Goal: Information Seeking & Learning: Find specific fact

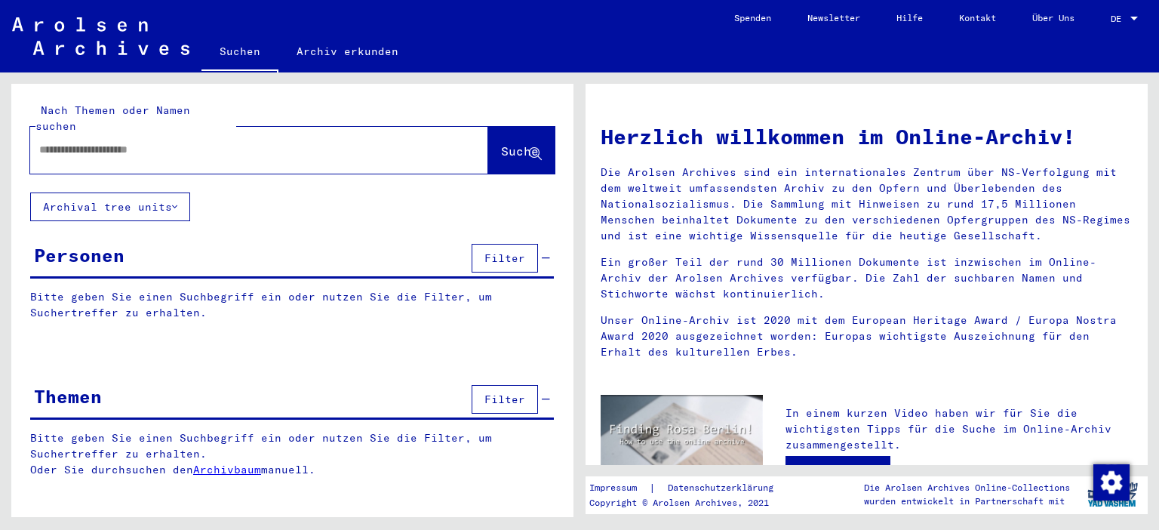
click at [89, 142] on input "text" at bounding box center [241, 150] width 404 height 16
type input "**********"
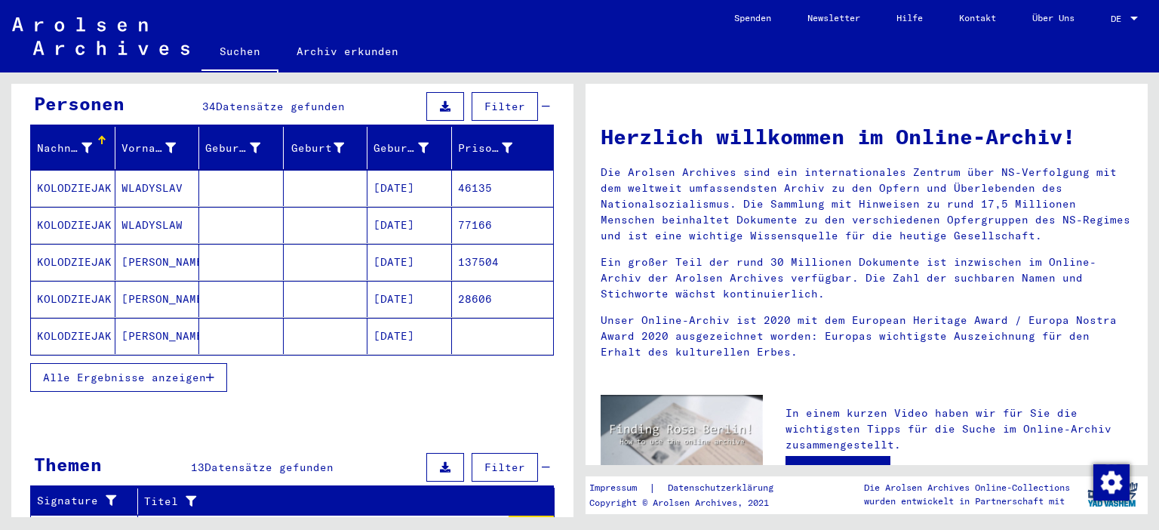
scroll to position [166, 0]
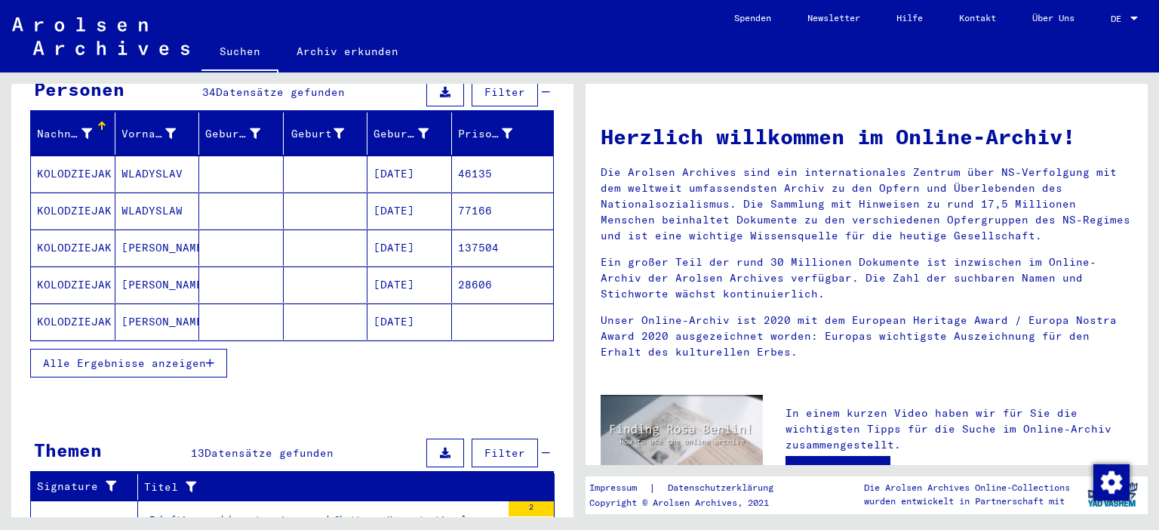
click at [210, 358] on icon "button" at bounding box center [210, 363] width 8 height 11
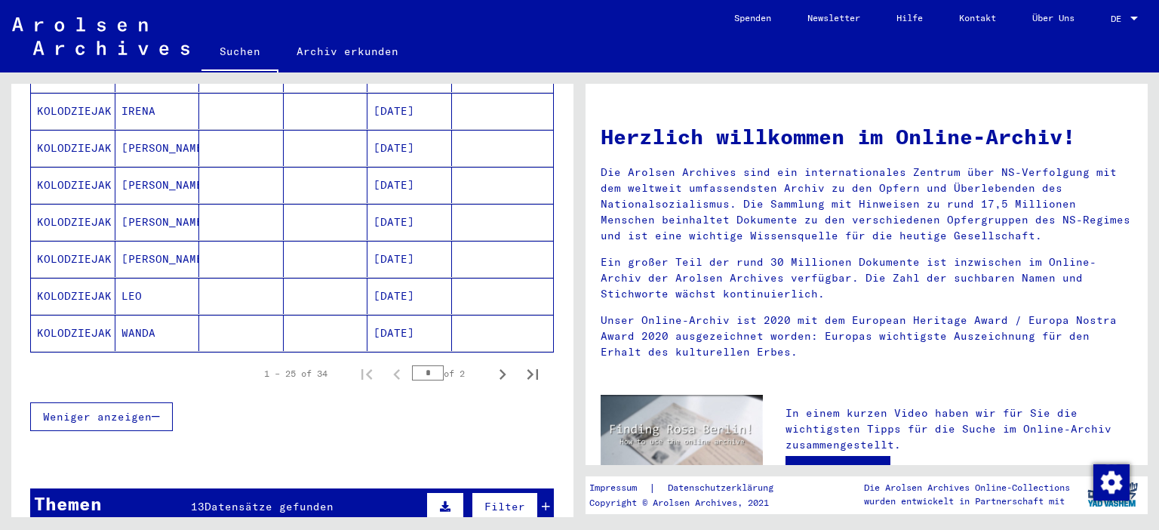
scroll to position [916, 0]
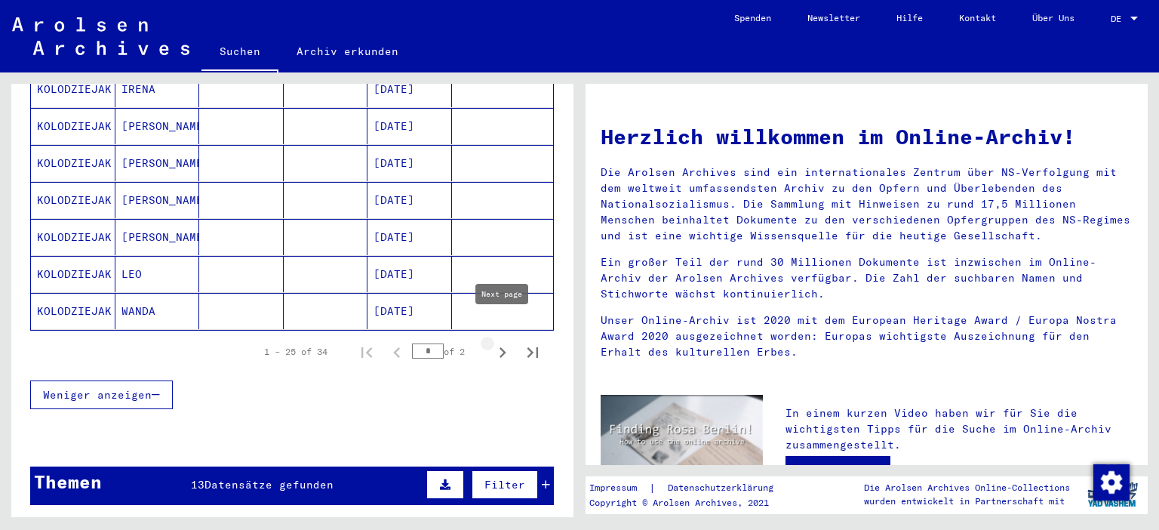
click at [503, 347] on icon "Next page" at bounding box center [503, 352] width 7 height 11
type input "*"
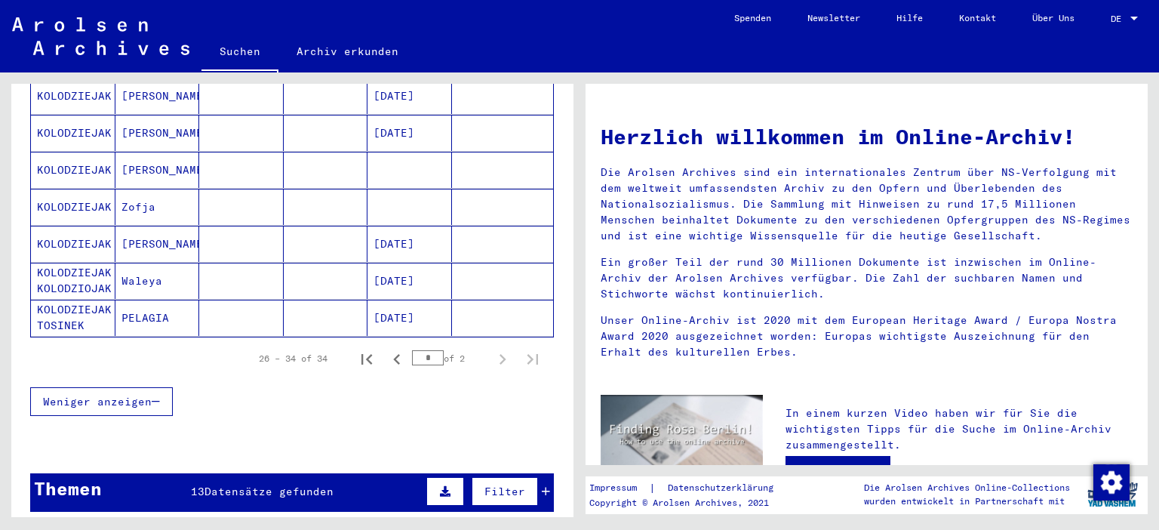
scroll to position [281, 0]
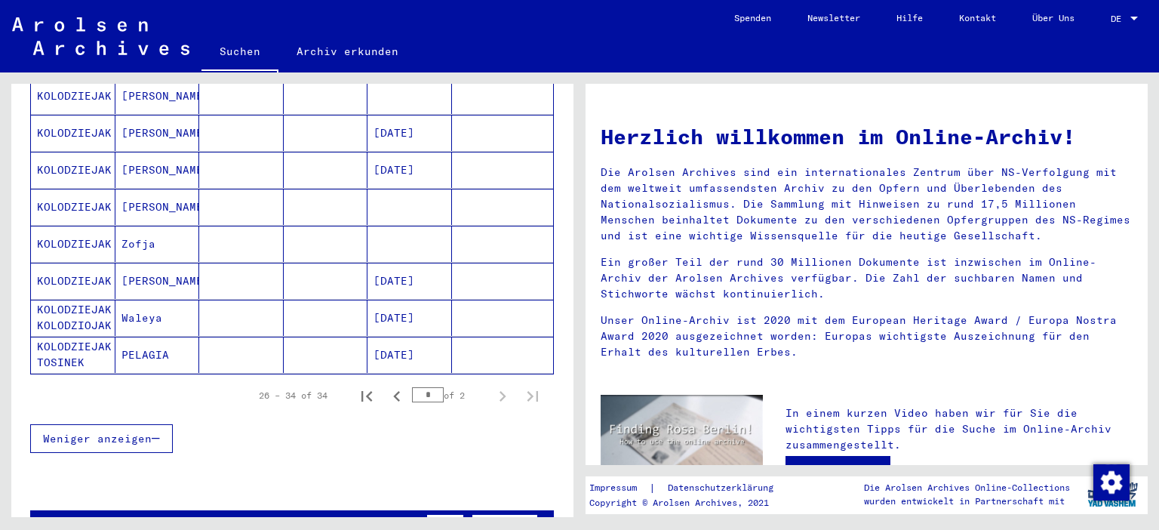
click at [78, 192] on mat-cell "KOLODZIEJAK" at bounding box center [73, 207] width 85 height 36
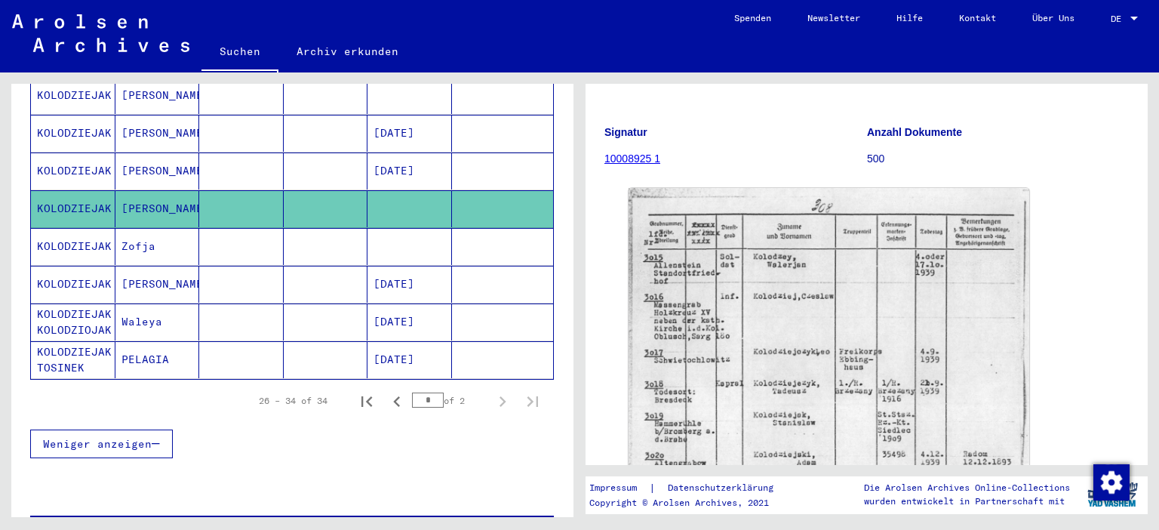
scroll to position [250, 0]
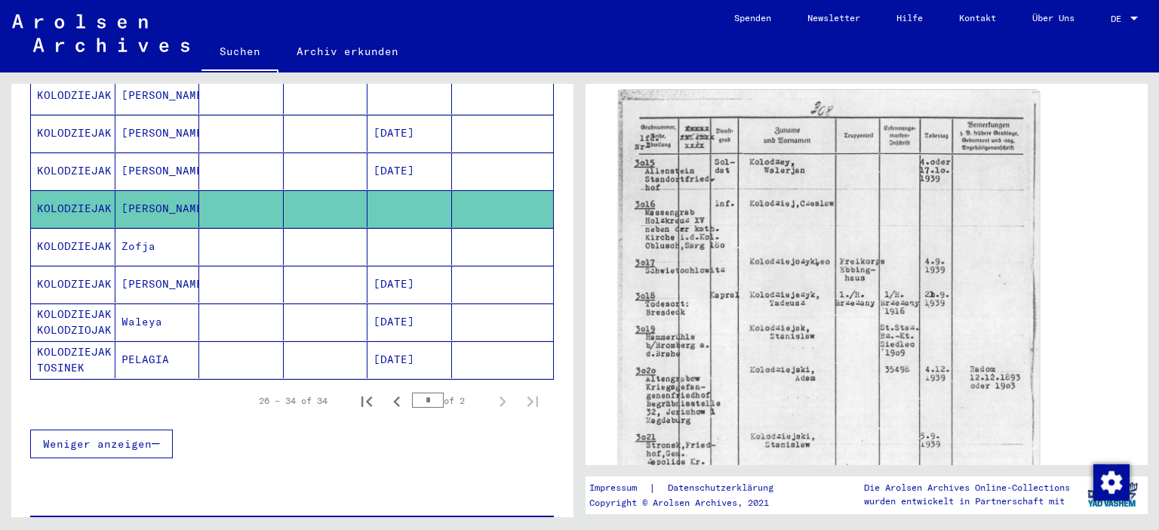
click at [707, 343] on img at bounding box center [829, 385] width 421 height 591
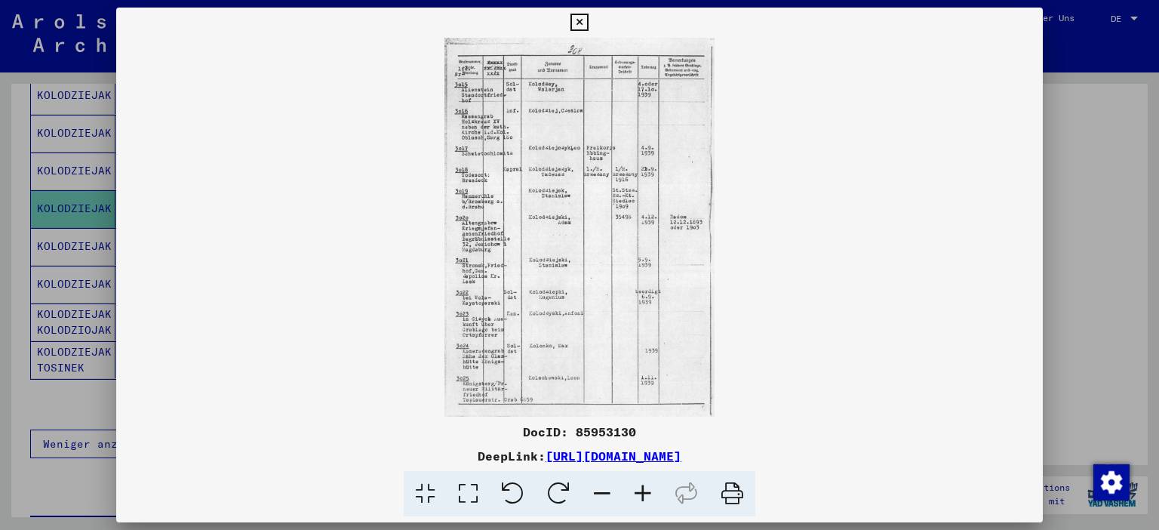
click at [490, 249] on img at bounding box center [580, 227] width 928 height 379
click at [491, 270] on img at bounding box center [580, 227] width 928 height 379
click at [639, 488] on icon at bounding box center [643, 494] width 41 height 46
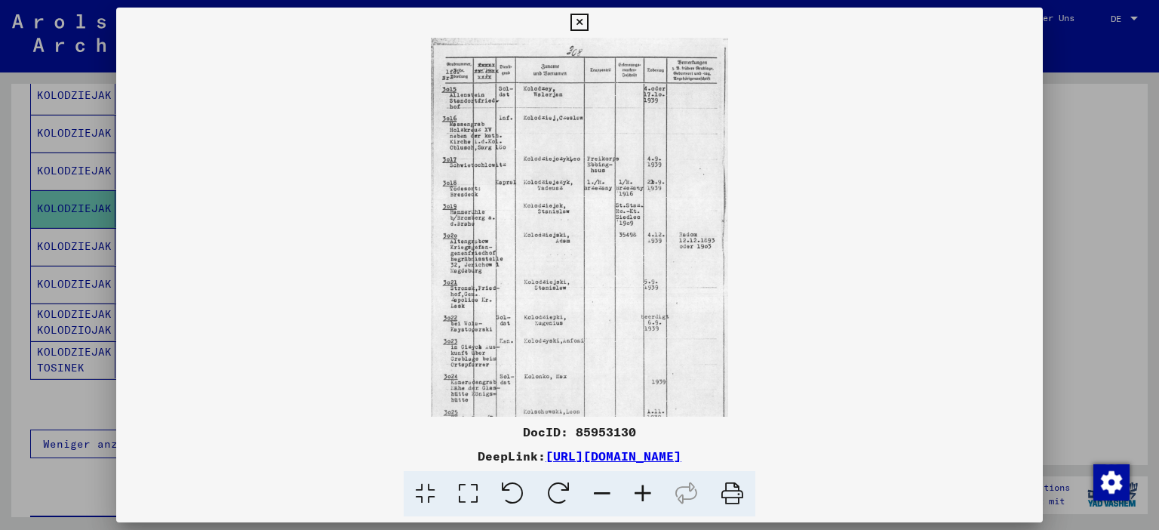
click at [640, 488] on icon at bounding box center [643, 494] width 41 height 46
click at [639, 482] on icon at bounding box center [643, 494] width 41 height 46
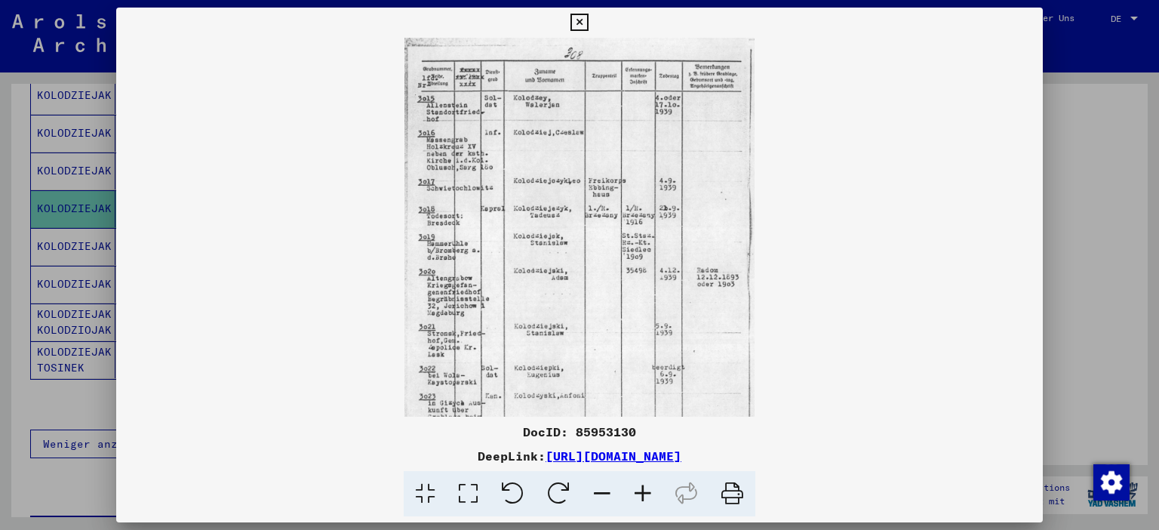
click at [639, 479] on icon at bounding box center [643, 494] width 41 height 46
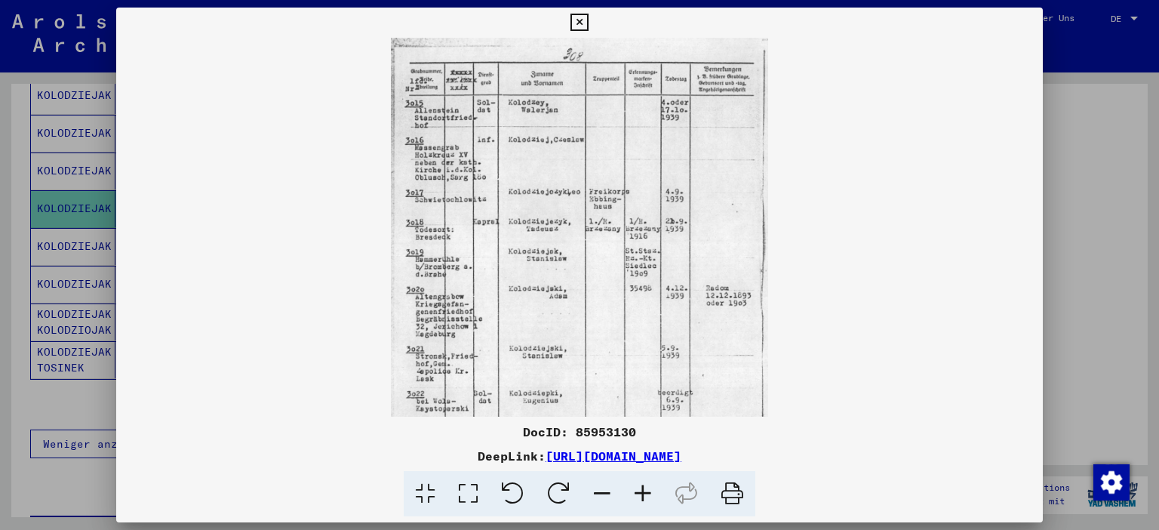
click at [639, 478] on icon at bounding box center [643, 494] width 41 height 46
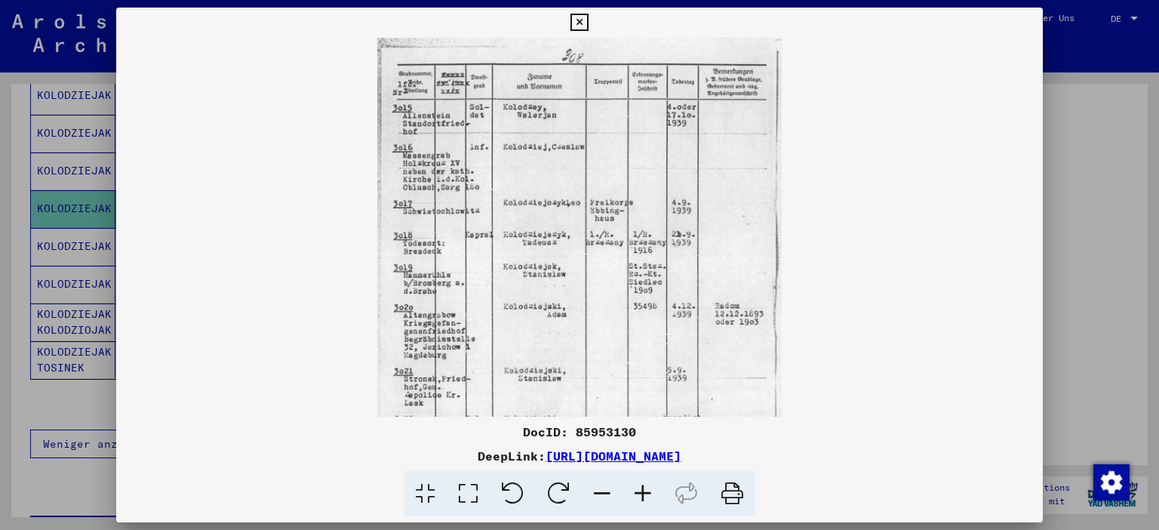
click at [639, 478] on icon at bounding box center [643, 494] width 41 height 46
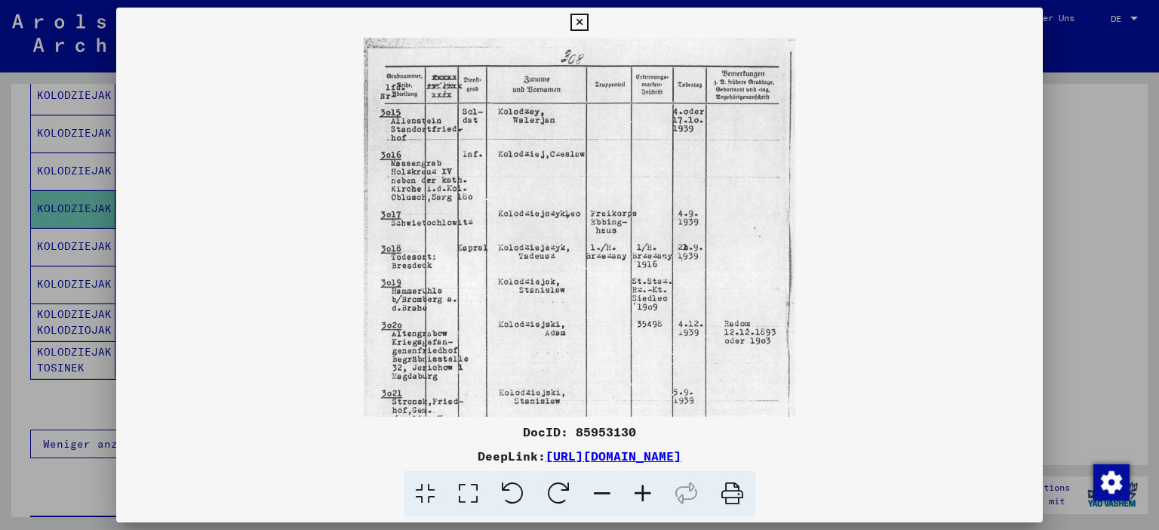
click at [636, 476] on icon at bounding box center [643, 494] width 41 height 46
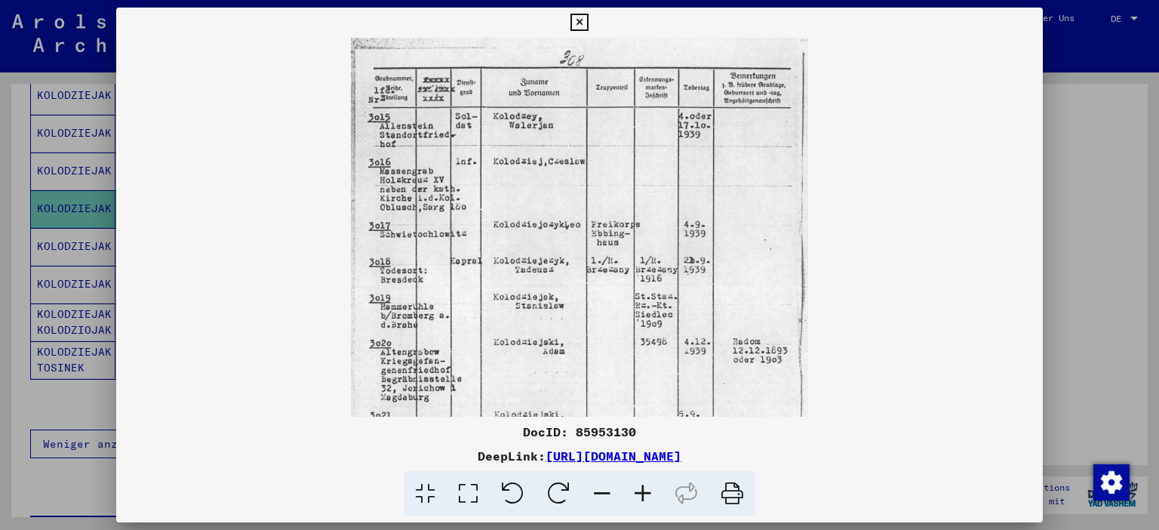
click at [636, 476] on icon at bounding box center [643, 494] width 41 height 46
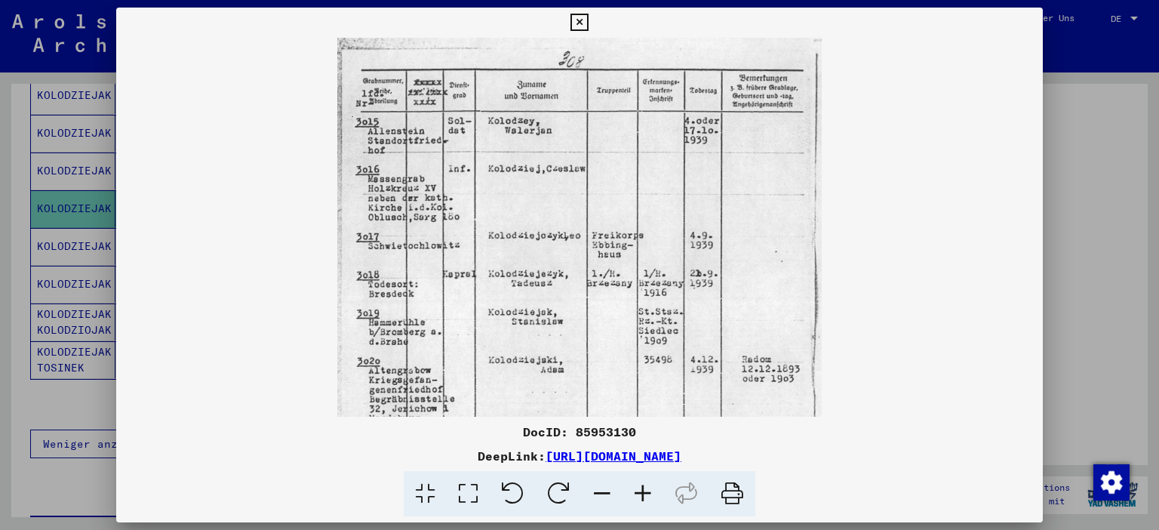
click at [636, 476] on icon at bounding box center [643, 494] width 41 height 46
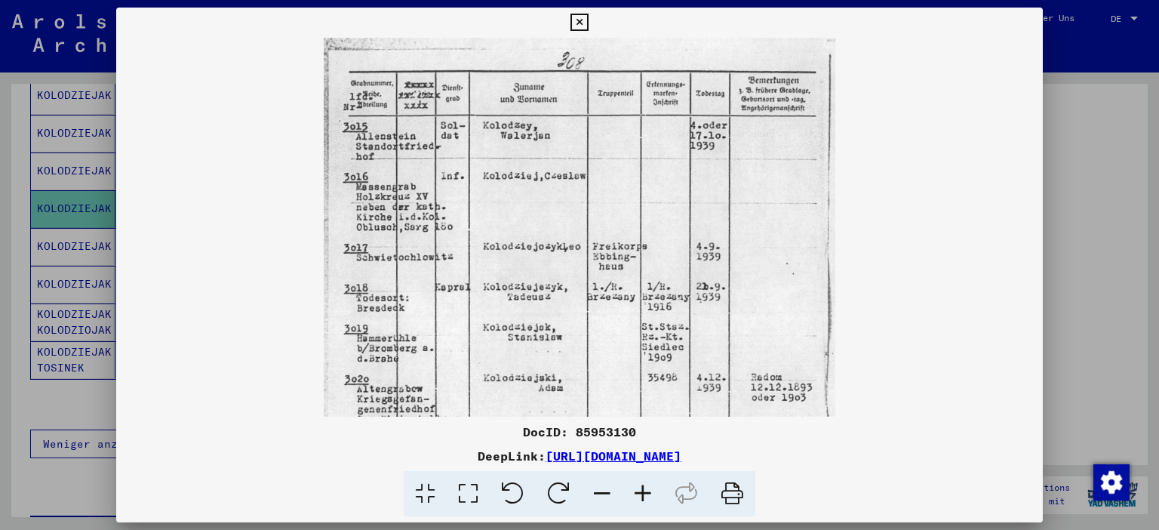
click at [636, 476] on icon at bounding box center [643, 494] width 41 height 46
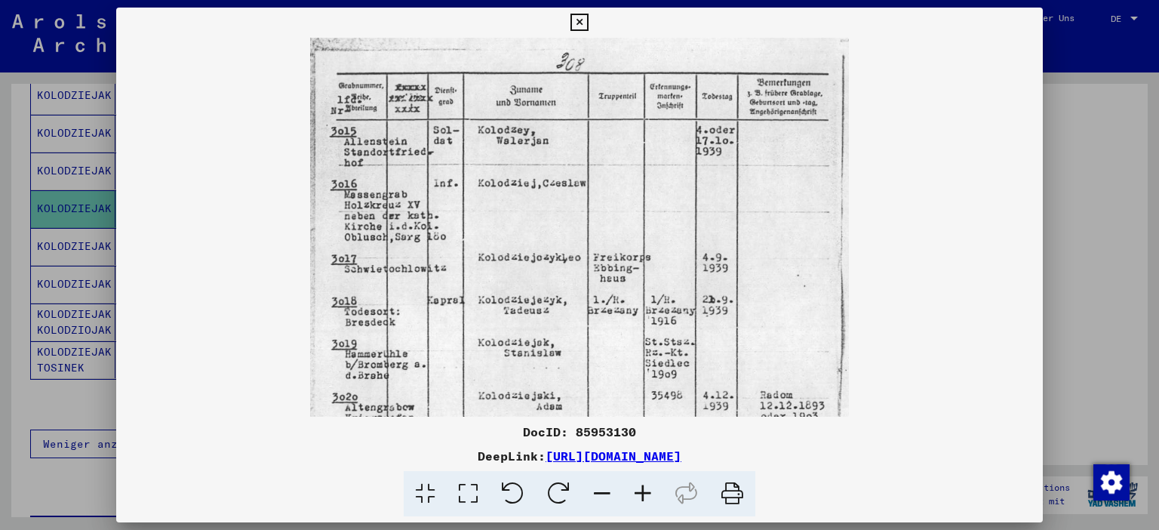
click at [636, 476] on icon at bounding box center [643, 494] width 41 height 46
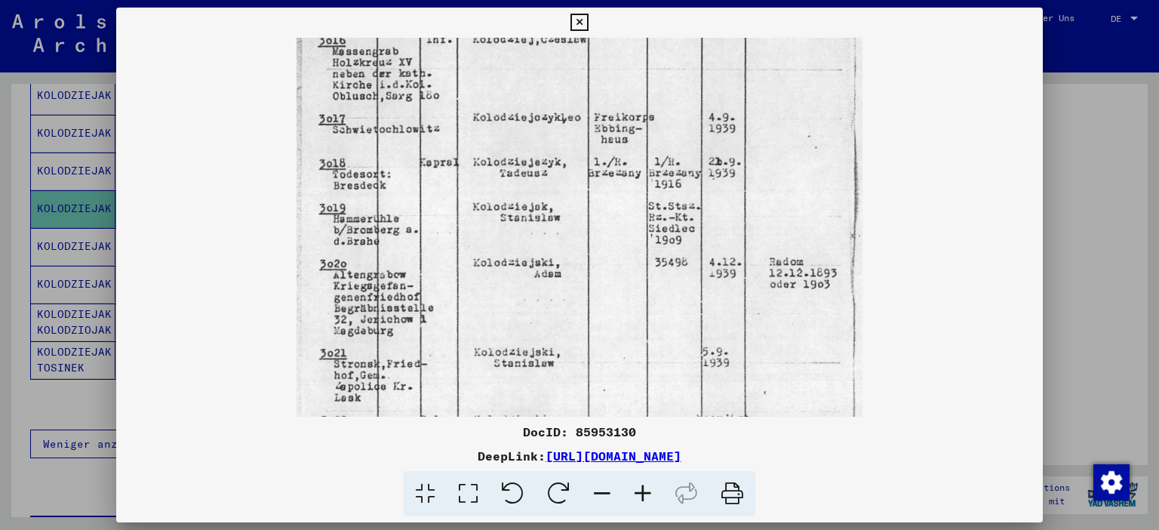
drag, startPoint x: 485, startPoint y: 322, endPoint x: 518, endPoint y: 174, distance: 151.5
click at [518, 174] on img at bounding box center [579, 284] width 565 height 794
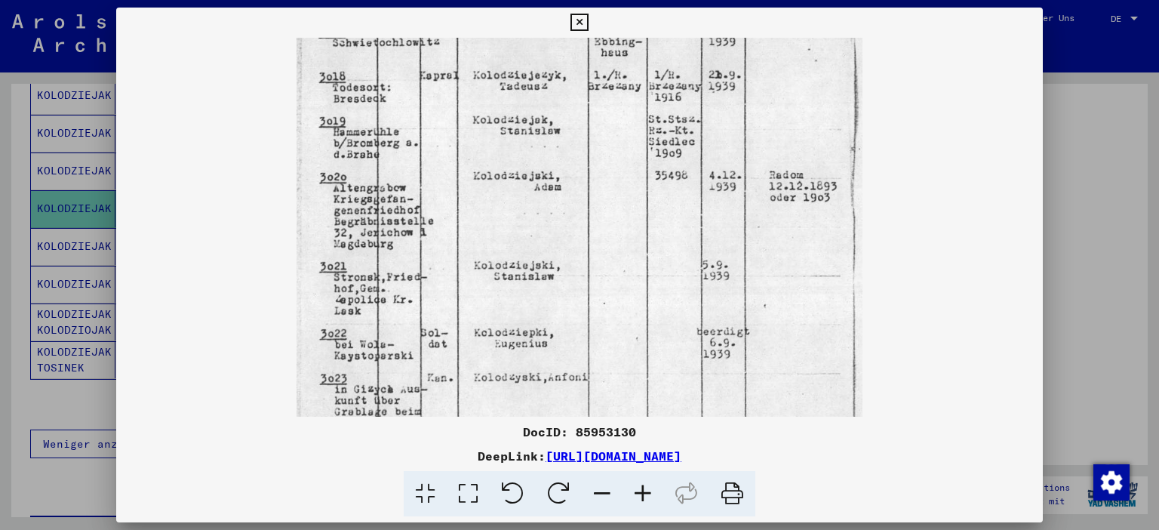
scroll to position [253, 0]
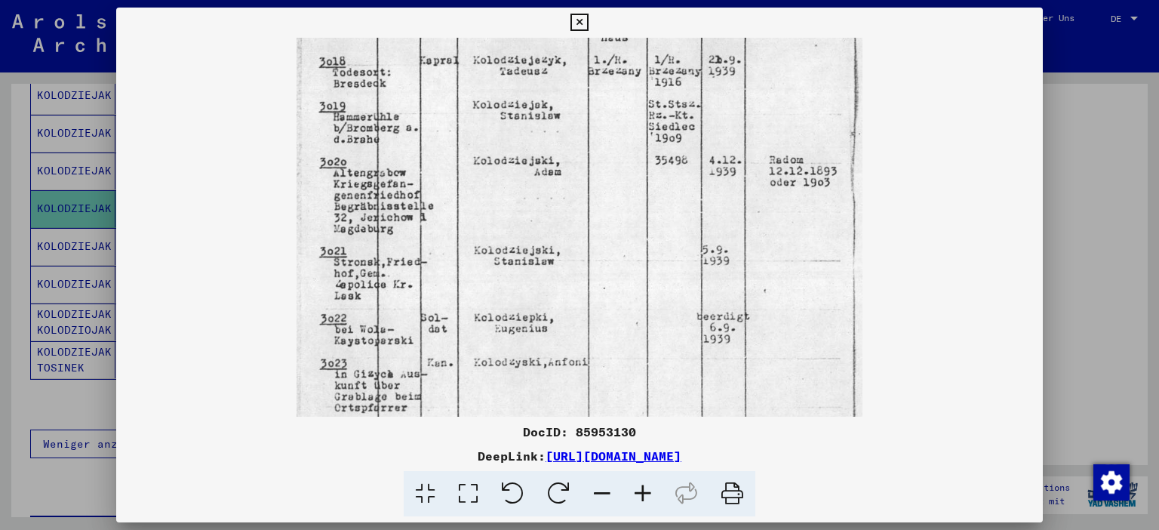
drag, startPoint x: 503, startPoint y: 327, endPoint x: 497, endPoint y: 226, distance: 101.3
click at [497, 226] on img at bounding box center [579, 182] width 565 height 794
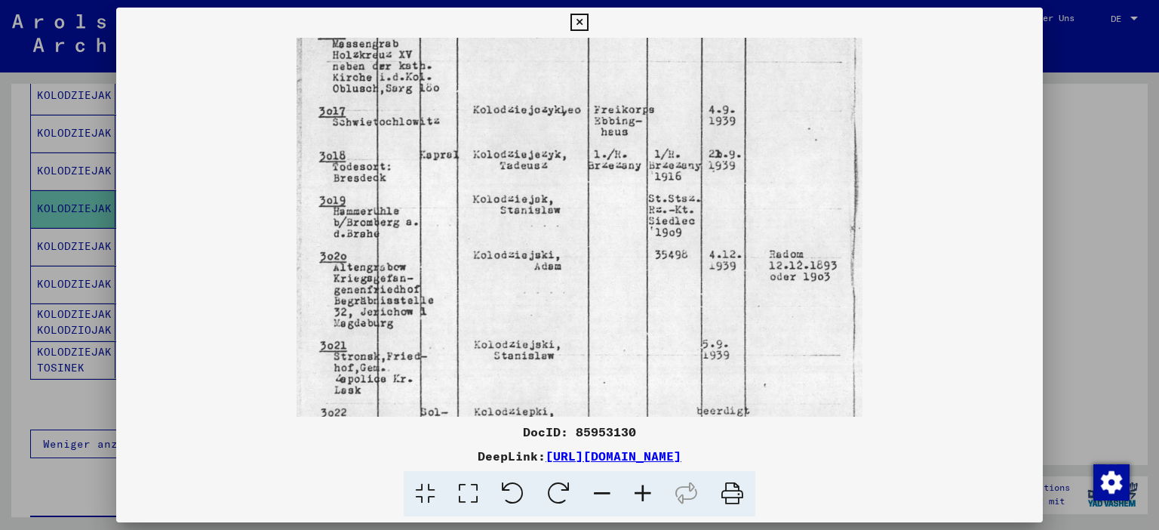
scroll to position [154, 0]
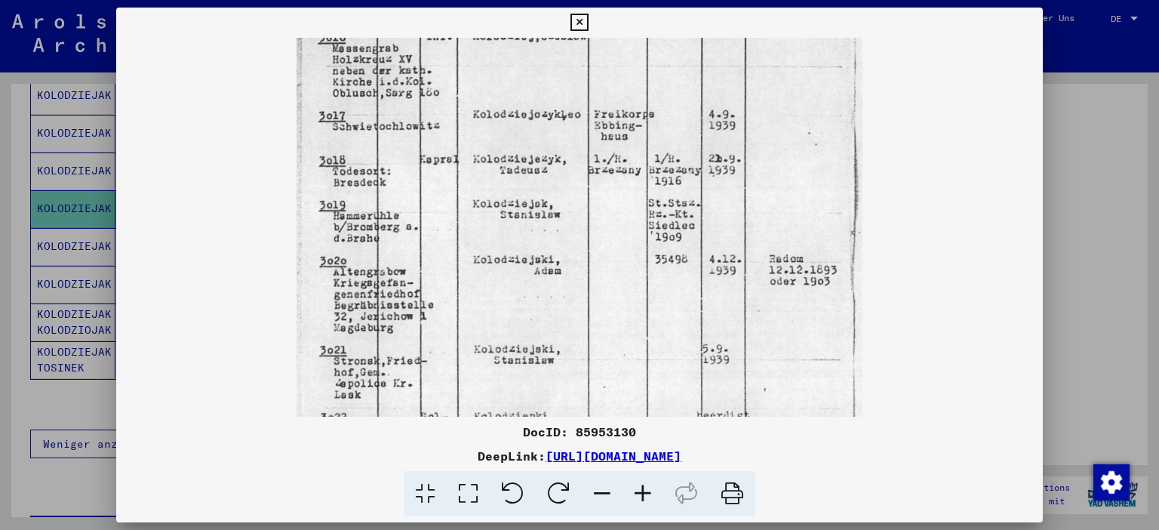
drag, startPoint x: 497, startPoint y: 165, endPoint x: 497, endPoint y: 260, distance: 95.9
click at [497, 260] on img at bounding box center [579, 281] width 565 height 794
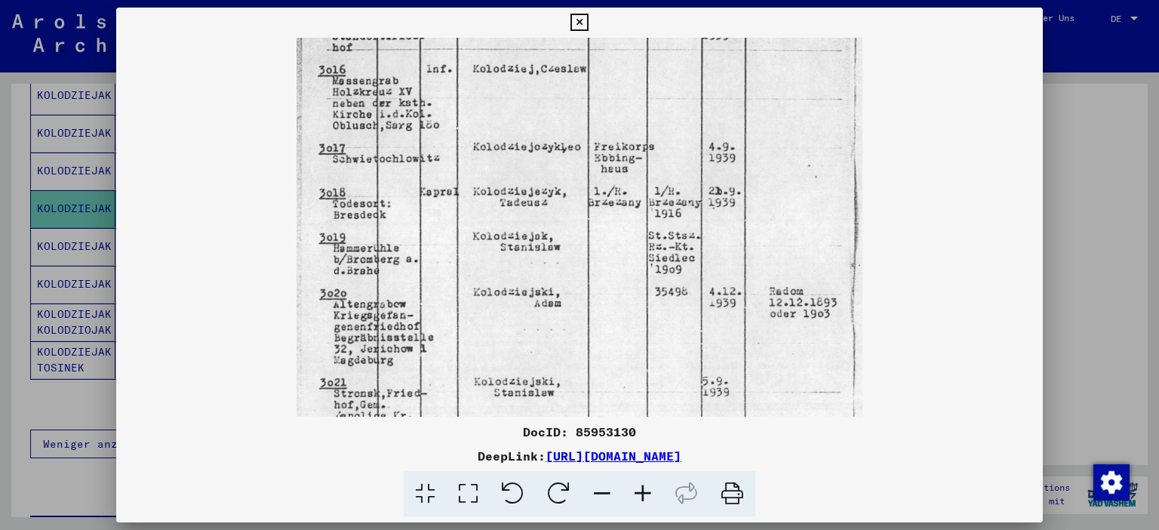
scroll to position [100, 0]
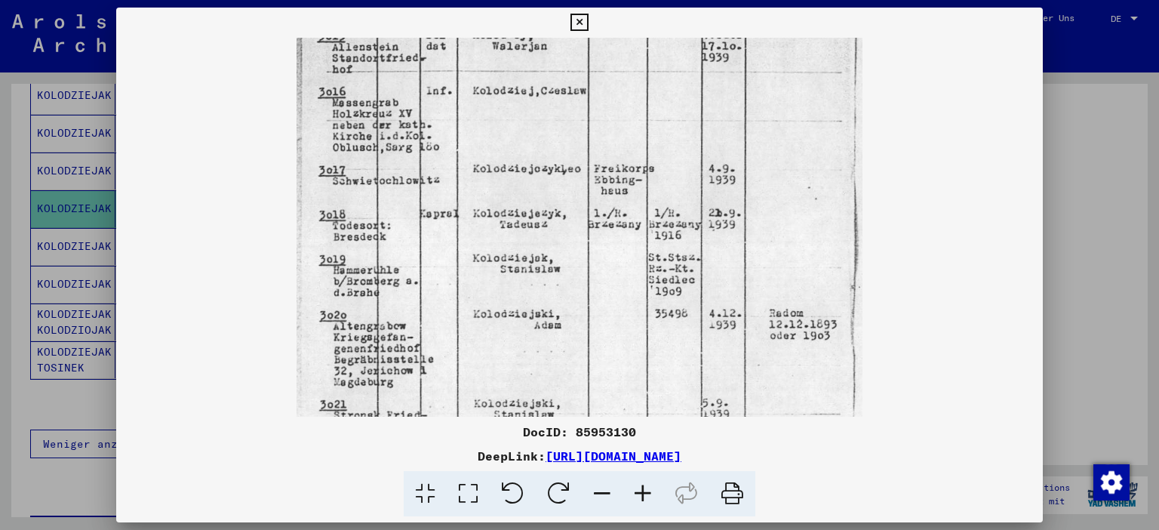
drag, startPoint x: 407, startPoint y: 235, endPoint x: 407, endPoint y: 288, distance: 53.6
click at [407, 288] on img at bounding box center [579, 335] width 565 height 794
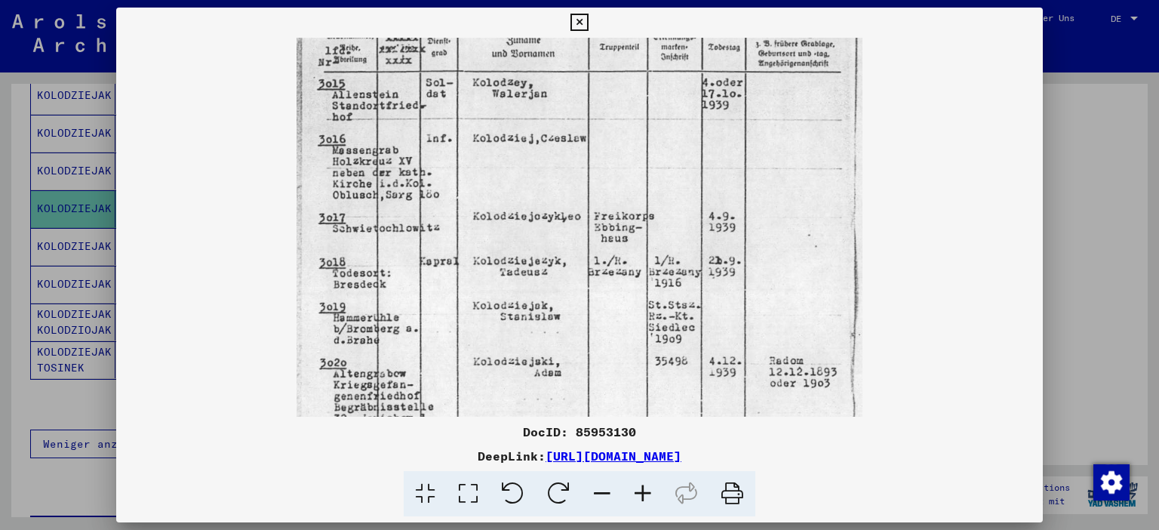
scroll to position [50, 0]
drag, startPoint x: 420, startPoint y: 303, endPoint x: 420, endPoint y: 351, distance: 48.3
click at [420, 351] on img at bounding box center [579, 385] width 565 height 794
click at [512, 357] on img at bounding box center [579, 385] width 565 height 794
click at [611, 454] on link "[URL][DOMAIN_NAME]" at bounding box center [614, 455] width 136 height 15
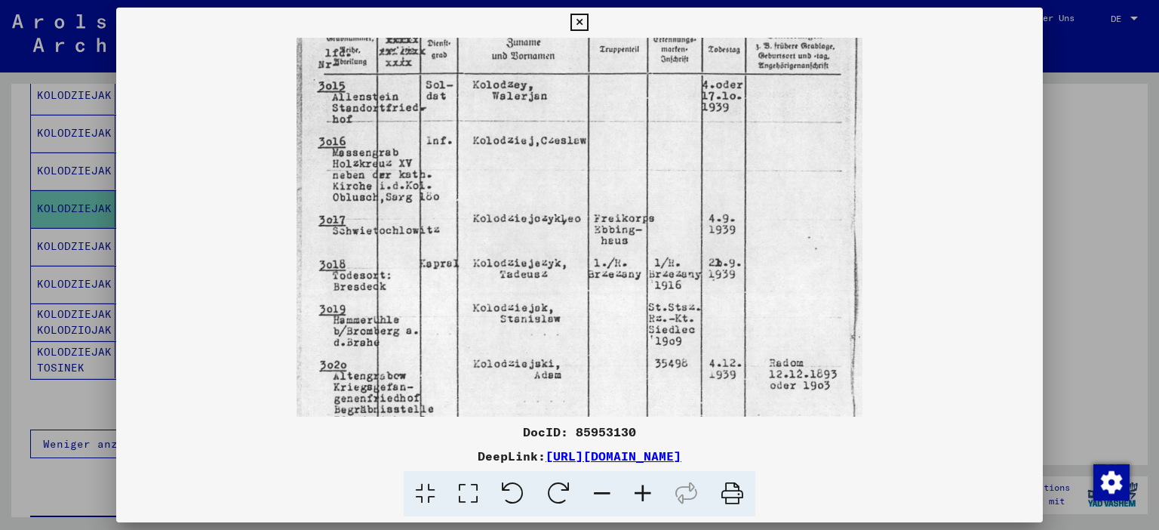
click at [588, 20] on icon at bounding box center [579, 23] width 17 height 18
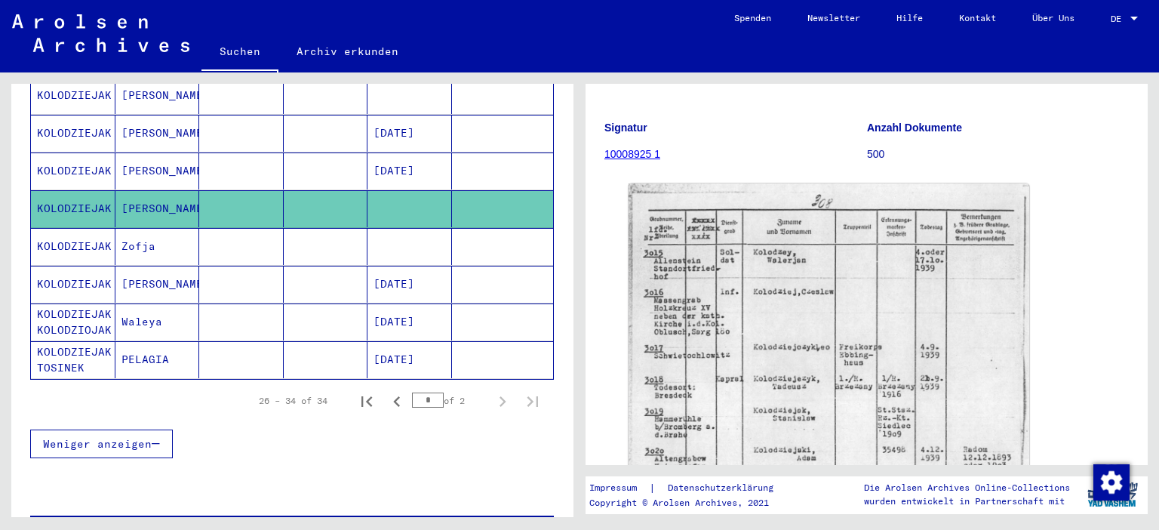
scroll to position [166, 0]
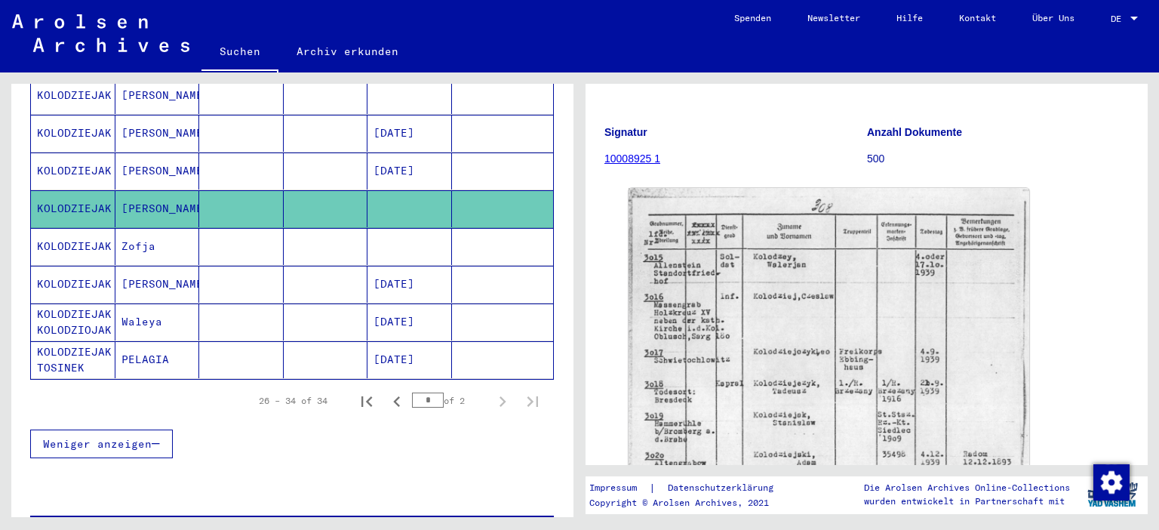
click at [636, 156] on link "10008925 1" at bounding box center [633, 158] width 56 height 12
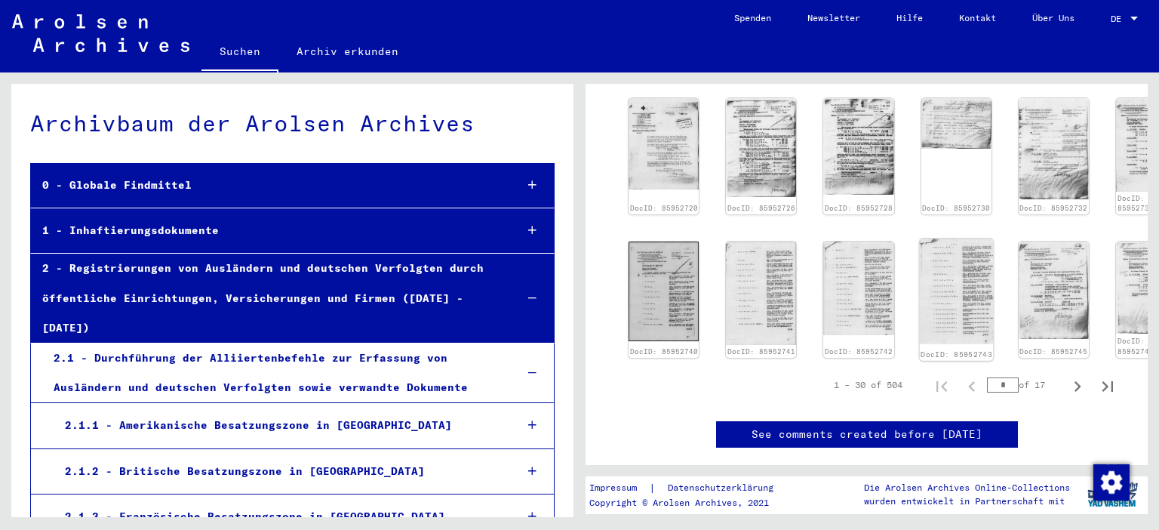
scroll to position [732, 0]
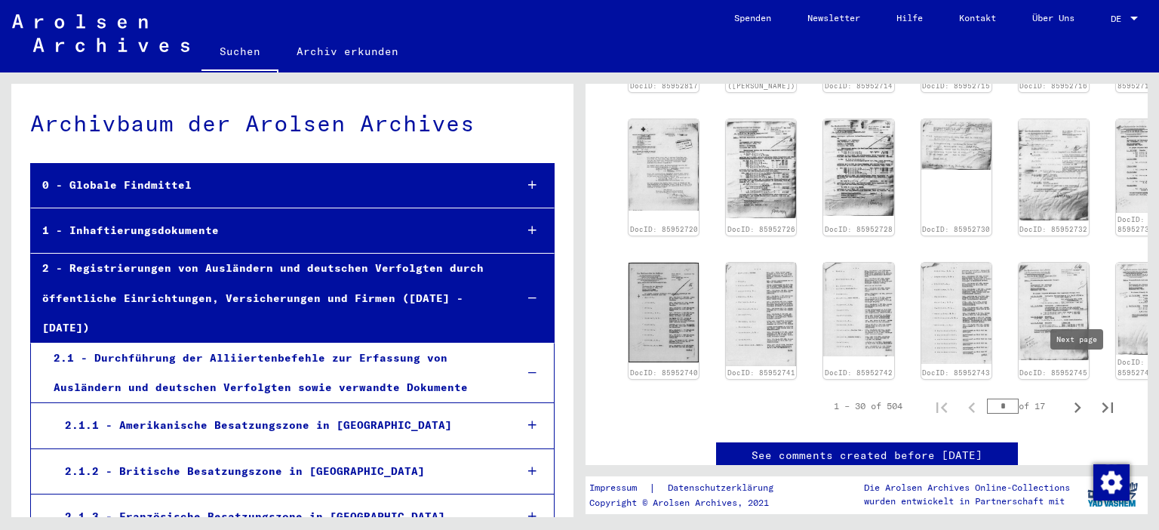
click at [1079, 397] on icon "Next page" at bounding box center [1077, 407] width 21 height 21
type input "*"
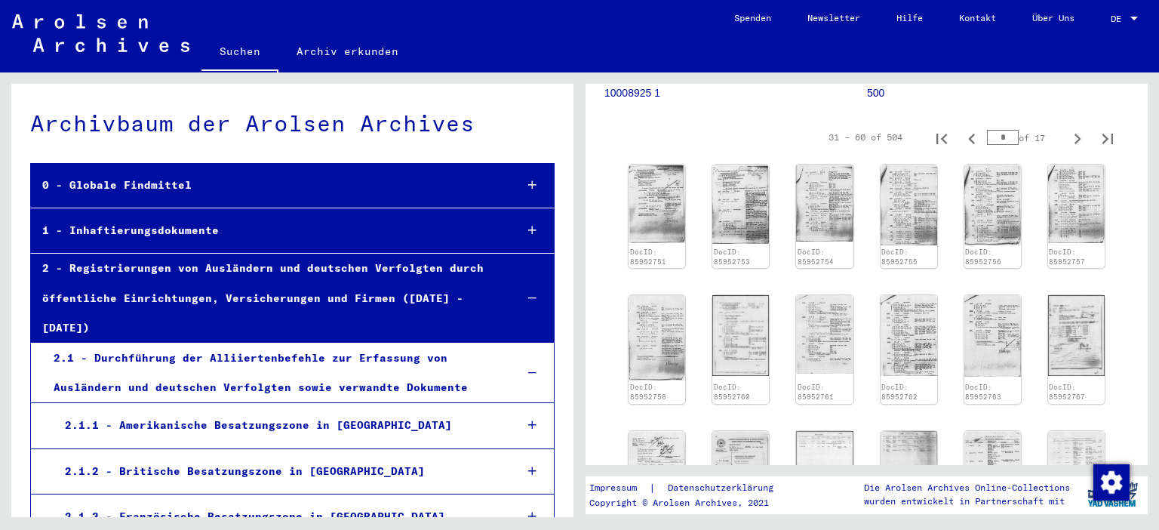
scroll to position [482, 0]
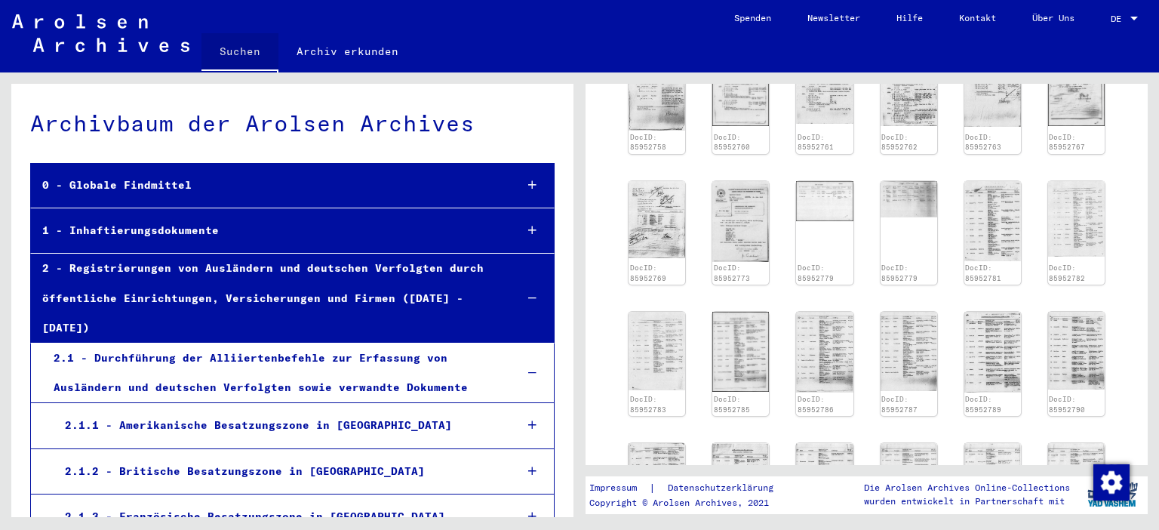
click at [233, 50] on link "Suchen" at bounding box center [240, 52] width 77 height 39
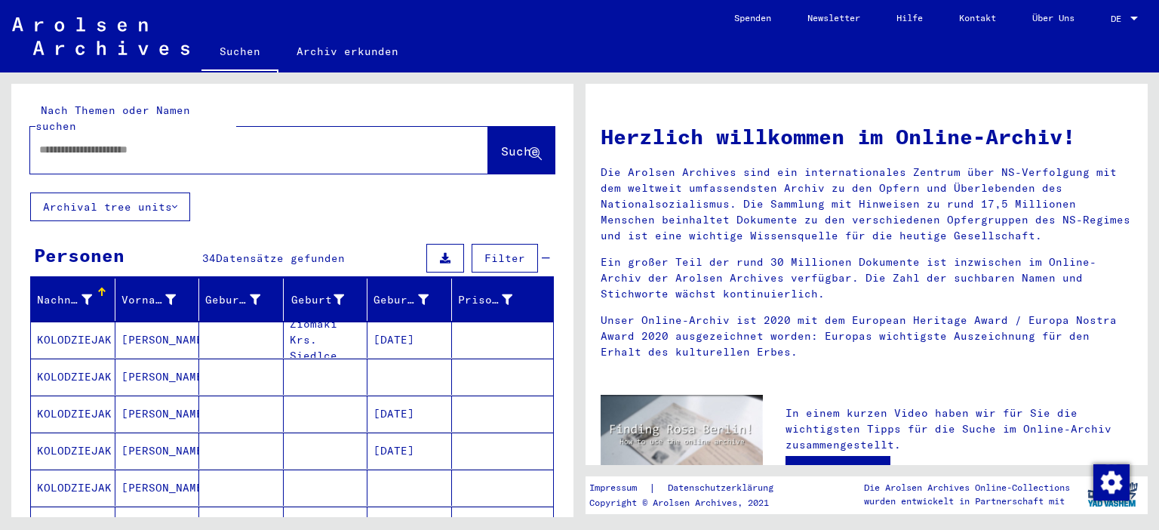
click at [168, 142] on input "text" at bounding box center [241, 150] width 404 height 16
type input "********"
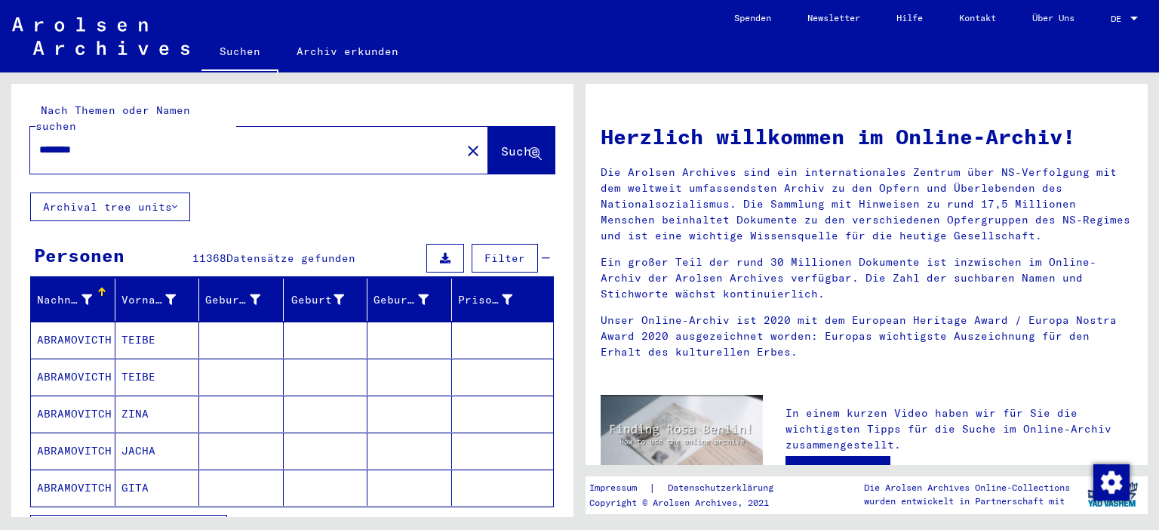
click at [209, 524] on icon "button" at bounding box center [210, 529] width 8 height 11
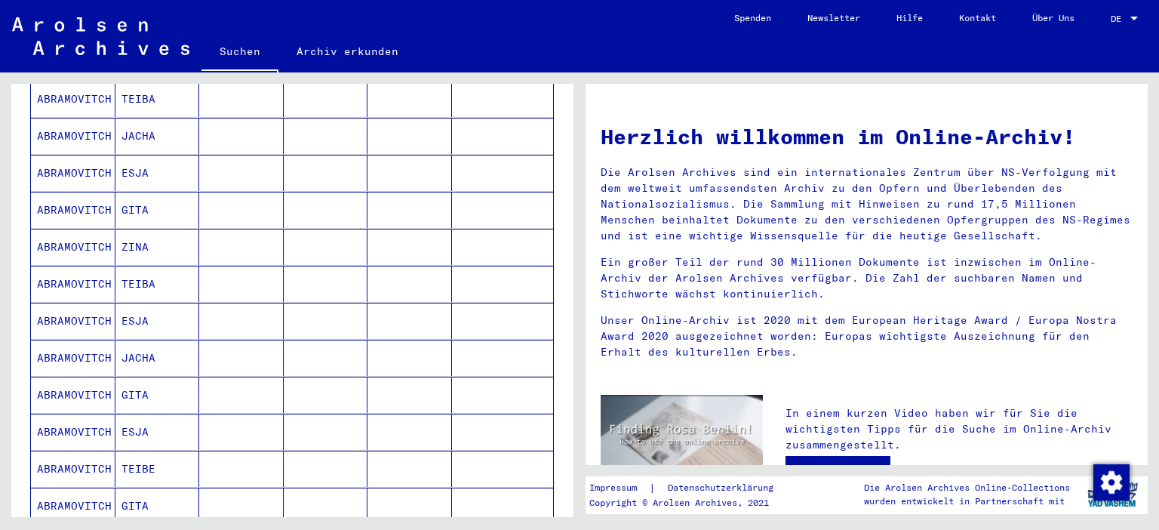
scroll to position [833, 0]
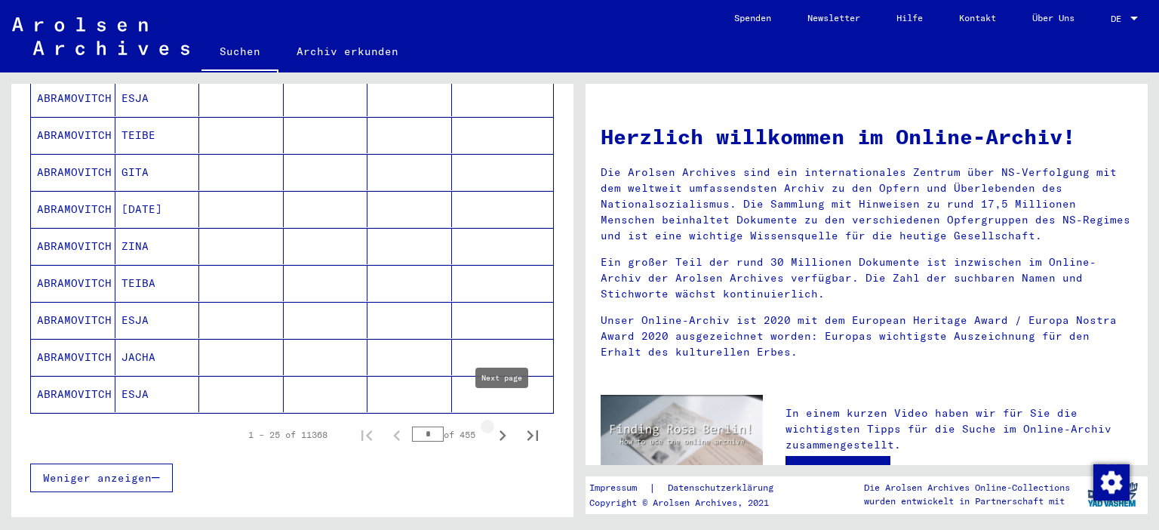
click at [500, 430] on icon "Next page" at bounding box center [503, 435] width 7 height 11
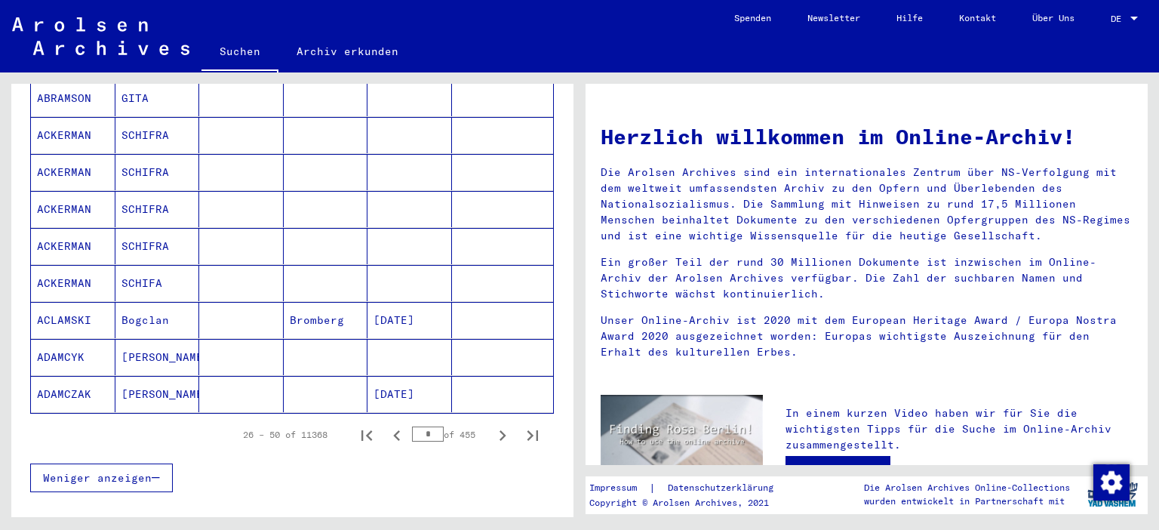
click at [497, 425] on icon "Next page" at bounding box center [502, 435] width 21 height 21
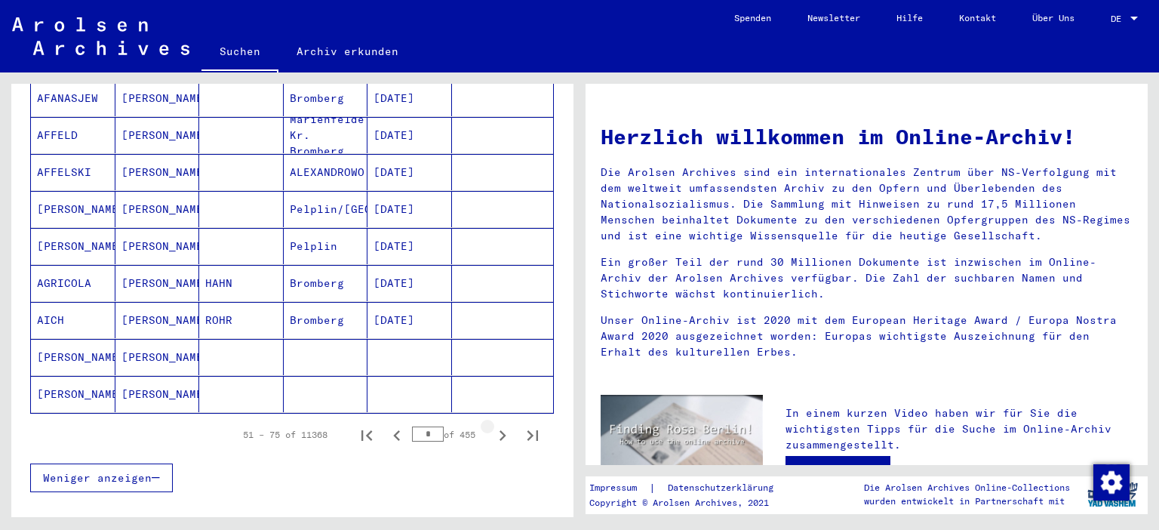
type input "*"
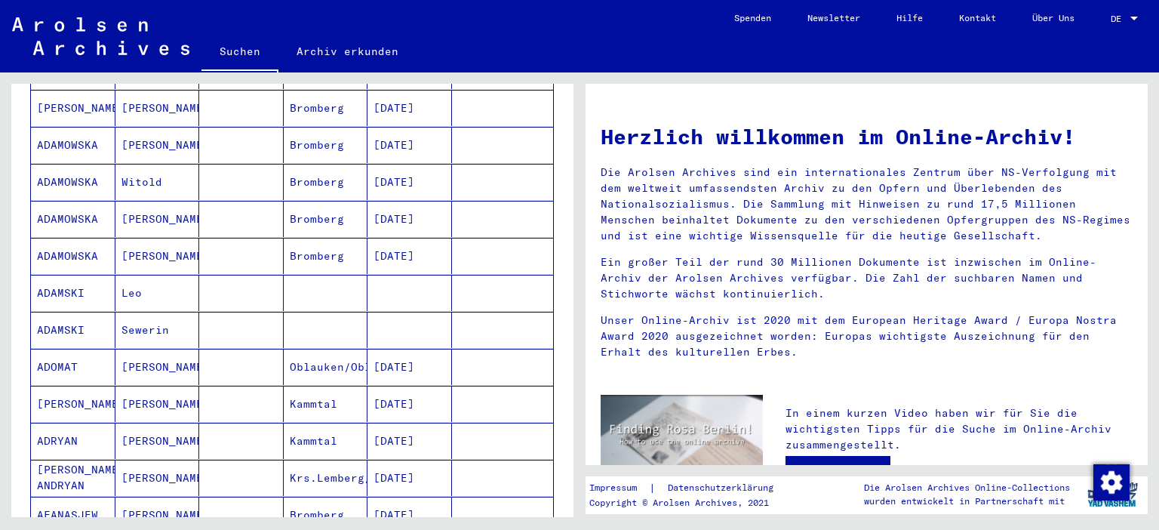
scroll to position [0, 0]
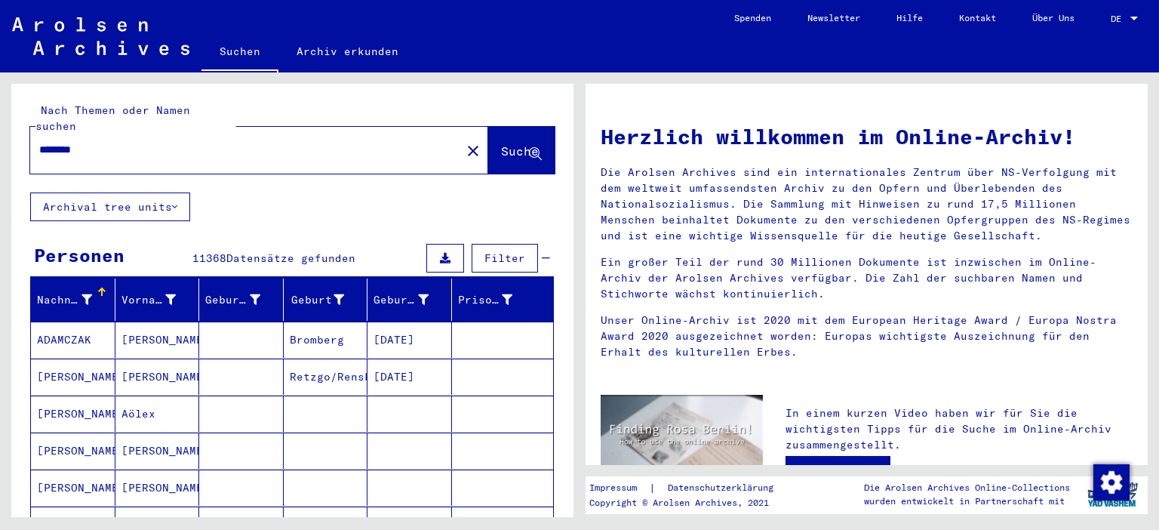
drag, startPoint x: 112, startPoint y: 128, endPoint x: 8, endPoint y: 136, distance: 103.7
click at [39, 142] on input "********" at bounding box center [241, 150] width 404 height 16
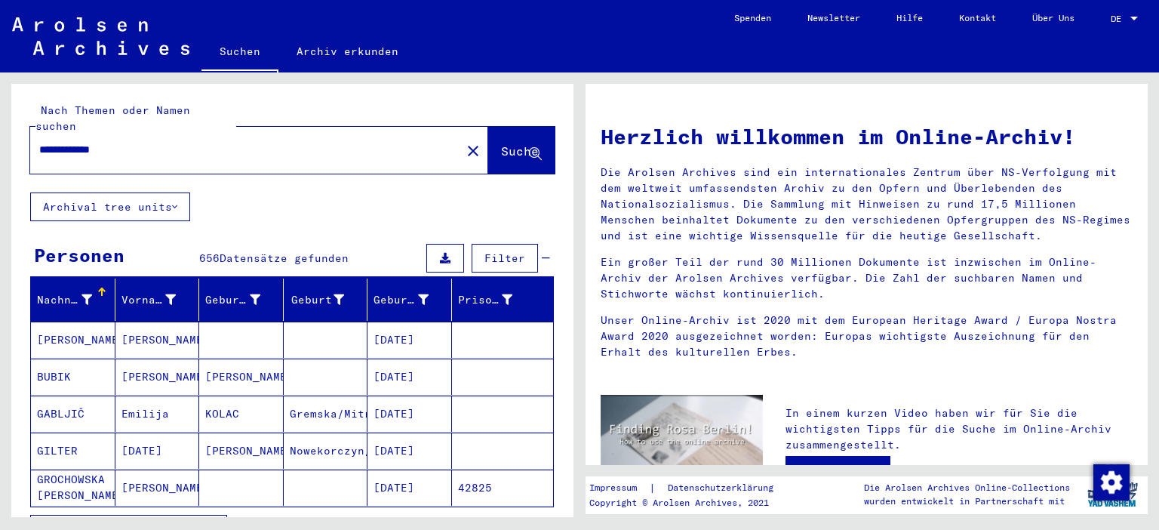
type input "**********"
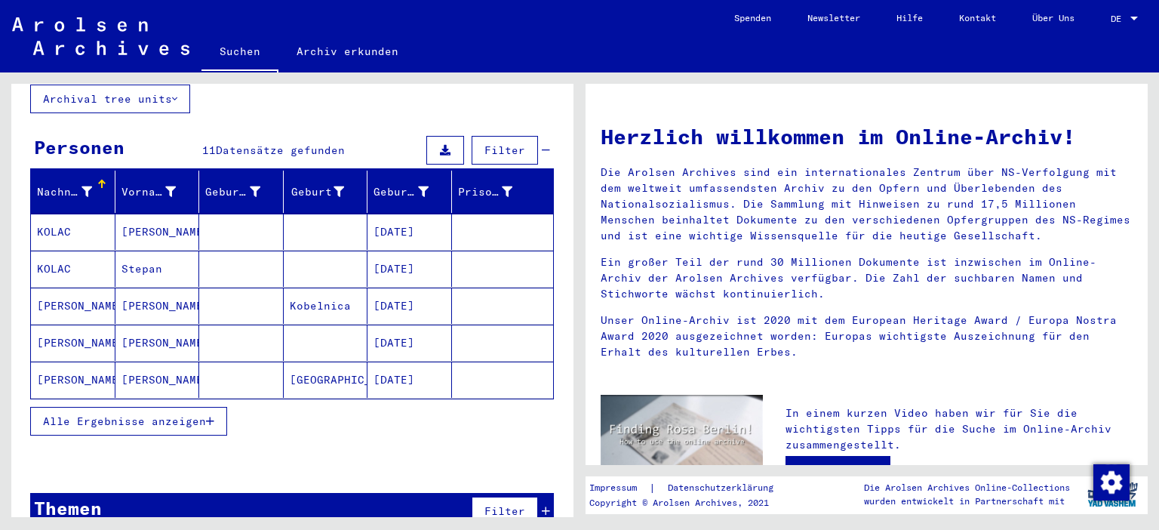
scroll to position [118, 0]
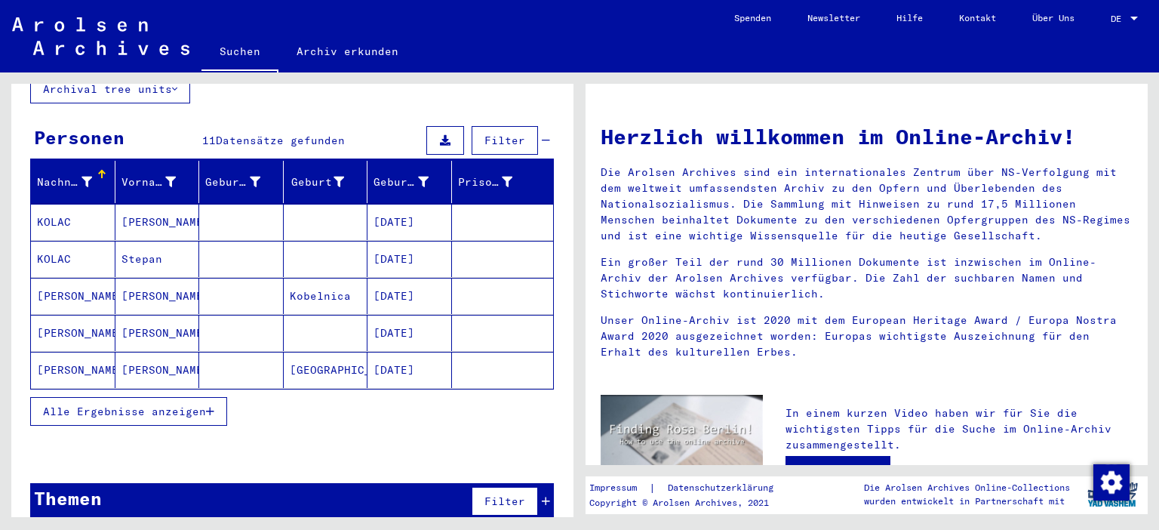
click at [211, 406] on icon "button" at bounding box center [210, 411] width 8 height 11
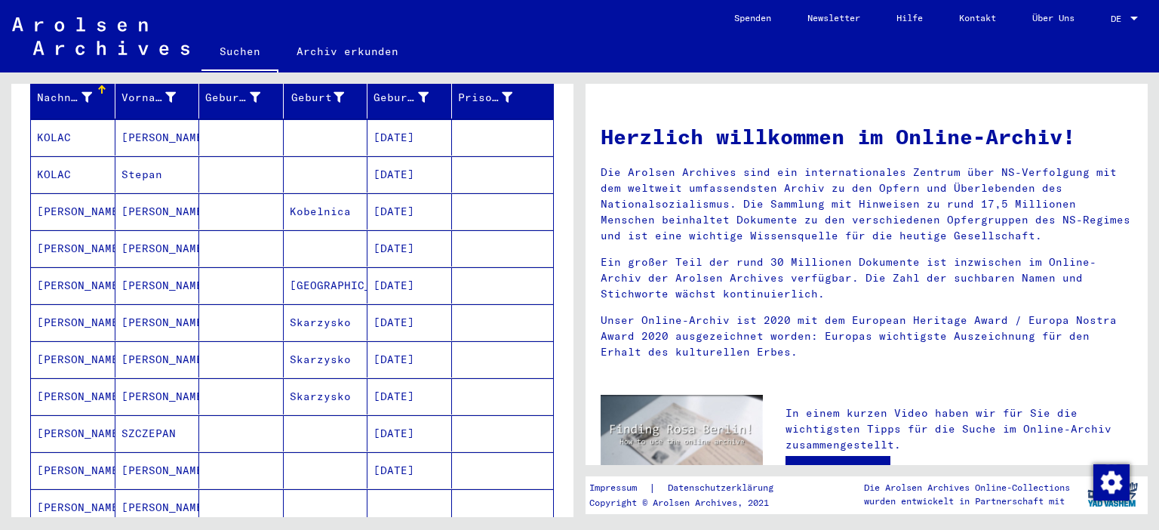
scroll to position [285, 0]
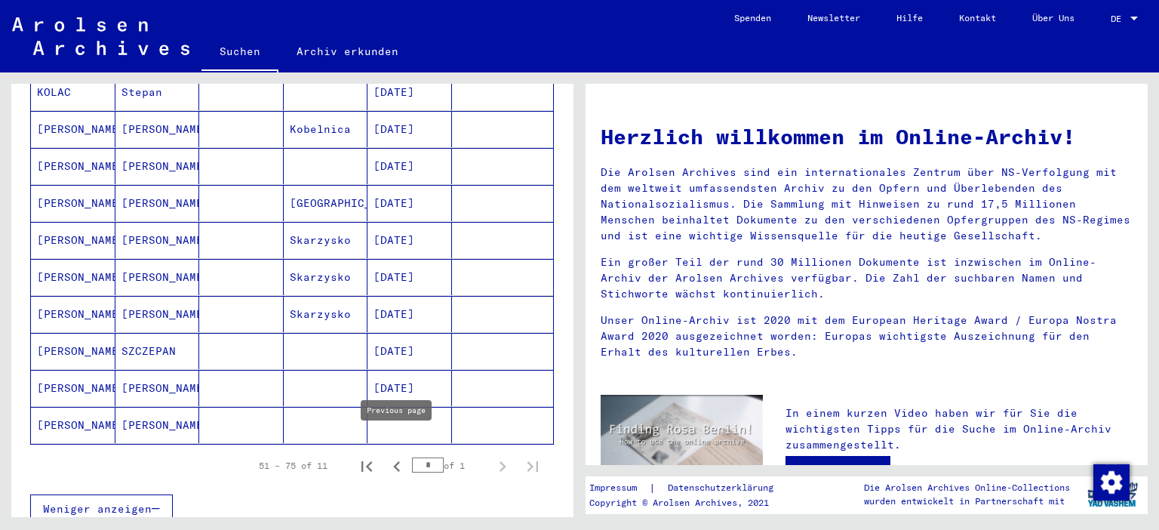
click at [395, 461] on icon "Previous page" at bounding box center [396, 466] width 7 height 11
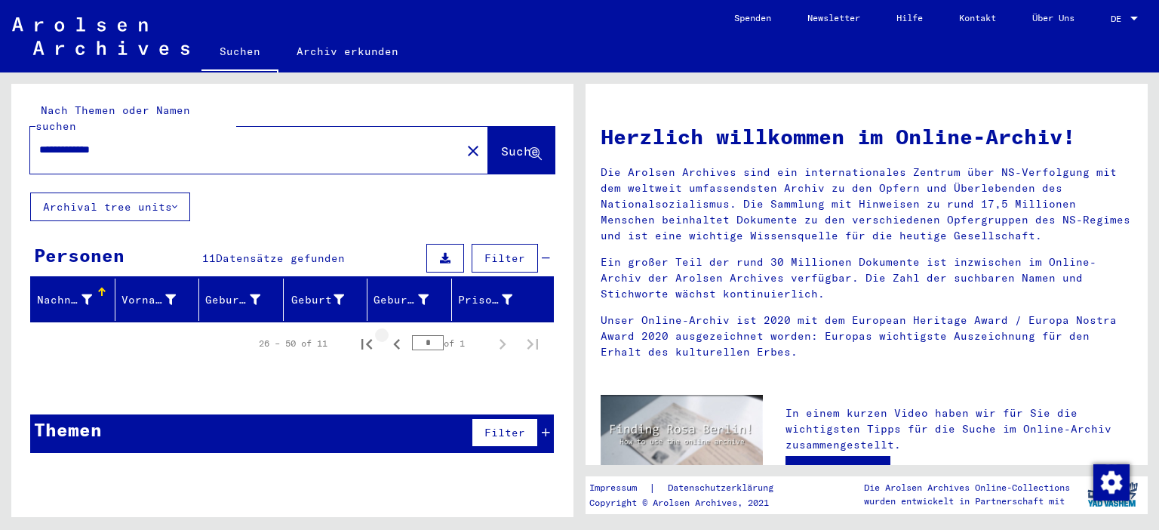
scroll to position [0, 0]
click at [372, 334] on icon "First page" at bounding box center [366, 344] width 21 height 21
type input "*"
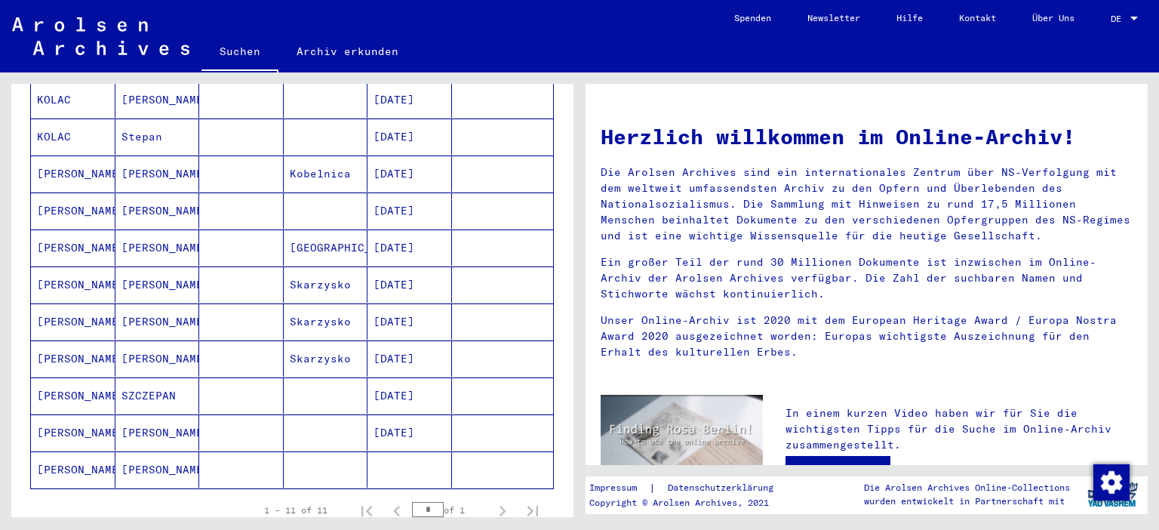
scroll to position [250, 0]
